Goal: Find specific page/section: Find specific page/section

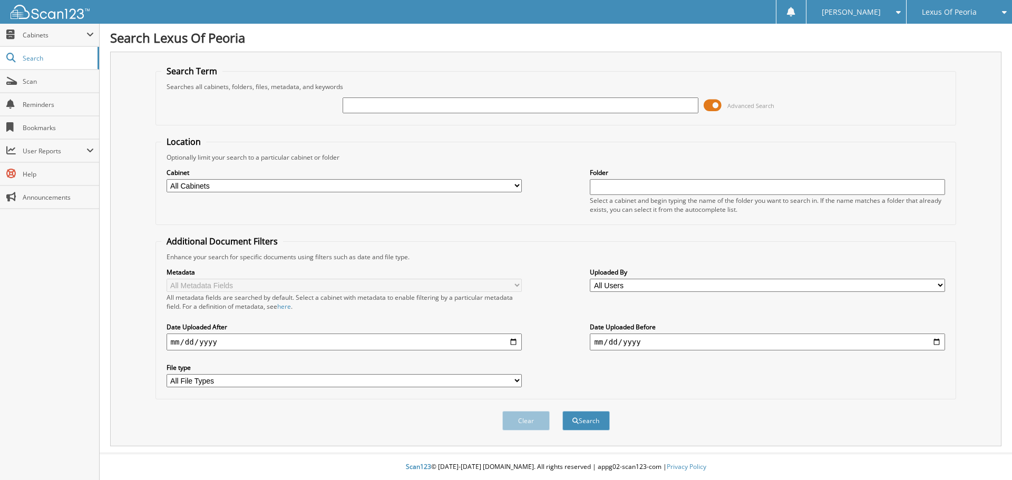
click at [412, 106] on input "text" at bounding box center [519, 105] width 355 height 16
type input "pl2331"
click at [562, 411] on button "Search" at bounding box center [585, 420] width 47 height 19
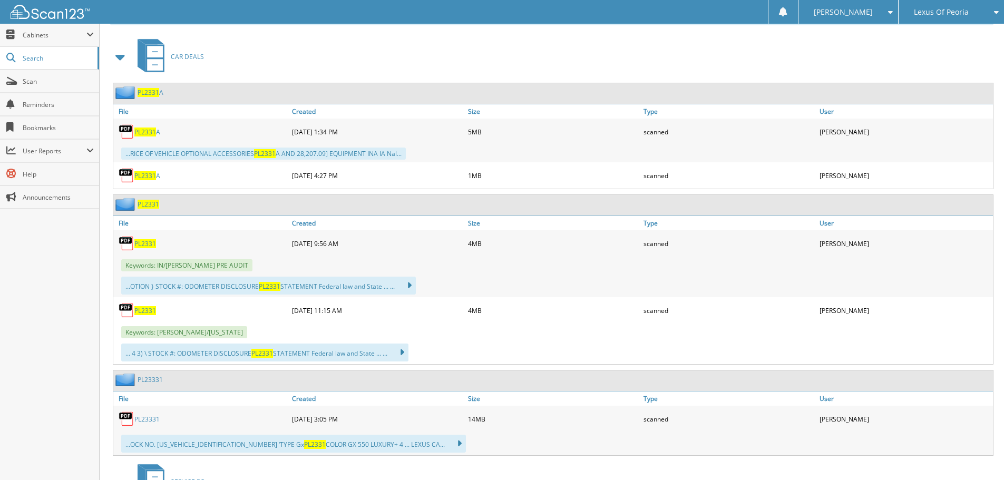
scroll to position [474, 0]
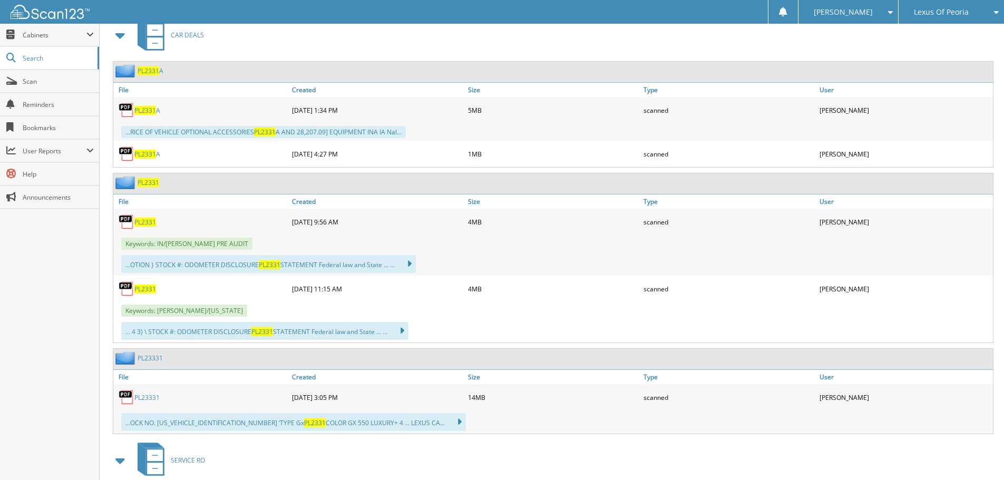
click at [145, 221] on span "PL2331" at bounding box center [145, 222] width 22 height 9
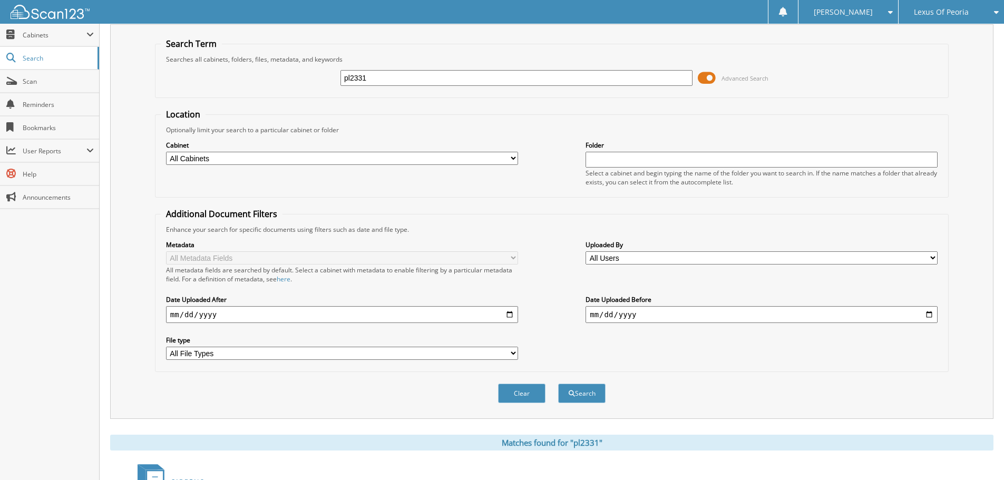
scroll to position [0, 0]
